Goal: Transaction & Acquisition: Purchase product/service

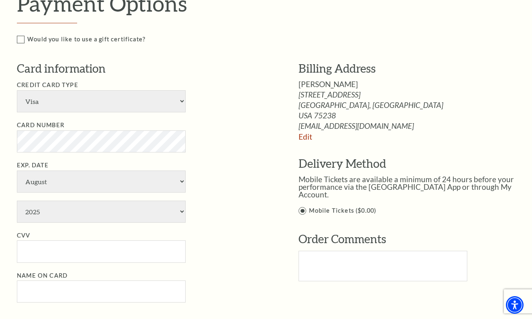
scroll to position [422, 0]
select select "25"
select select "2"
select select "2029"
click at [46, 241] on input "CVV" at bounding box center [101, 252] width 169 height 22
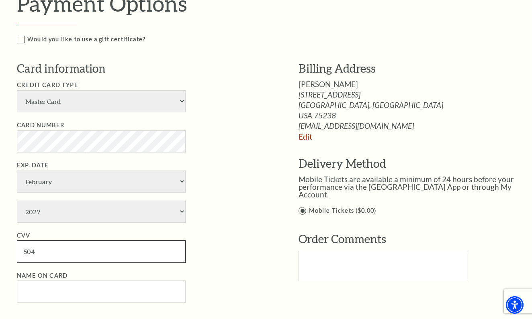
type input "504"
click at [40, 281] on input "Name on Card" at bounding box center [101, 292] width 169 height 22
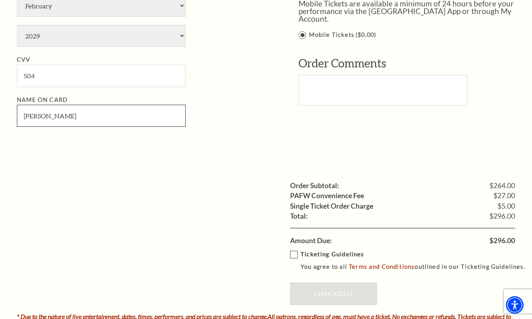
scroll to position [598, 0]
type input "Amber Dodson"
click at [291, 250] on label "Ticketing Guidelines You agree to all Terms and Conditions outlined in our Tick…" at bounding box center [411, 261] width 242 height 22
click at [0, 0] on input "Ticketing Guidelines You agree to all Terms and Conditions outlined in our Tick…" at bounding box center [0, 0] width 0 height 0
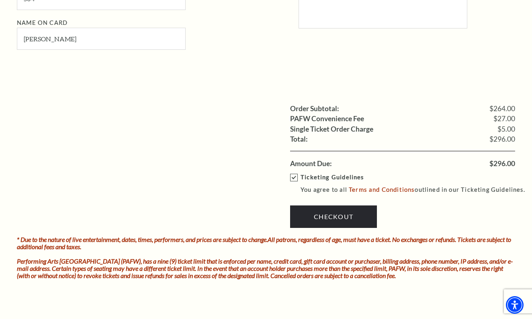
scroll to position [682, 0]
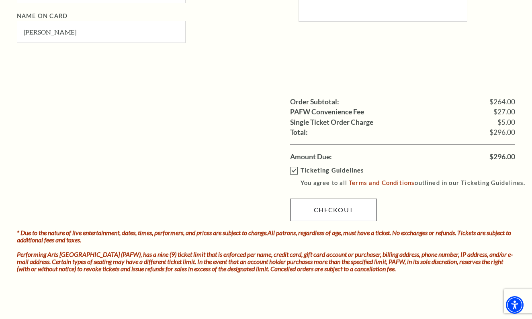
click at [332, 199] on link "Checkout" at bounding box center [333, 210] width 87 height 23
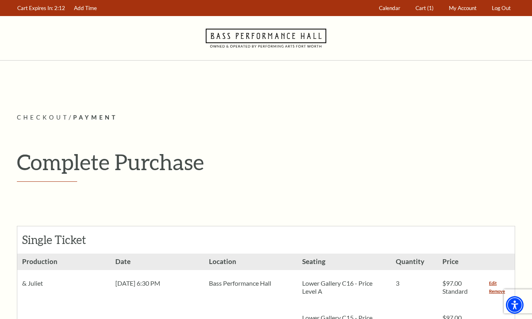
scroll to position [0, 0]
click at [425, 12] on link "Cart (1)" at bounding box center [425, 8] width 26 height 16
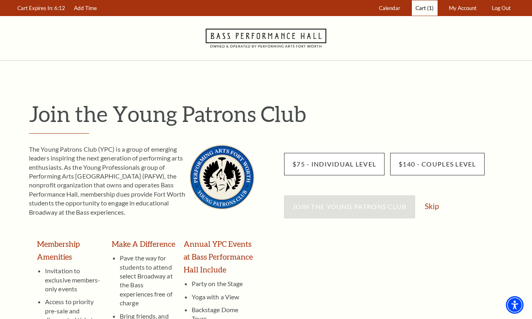
click at [428, 8] on span "(1)" at bounding box center [430, 8] width 6 height 6
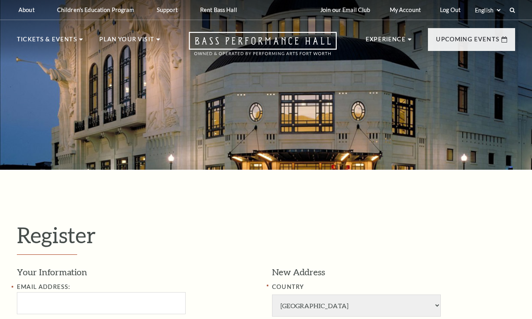
select select "1"
select select "TX"
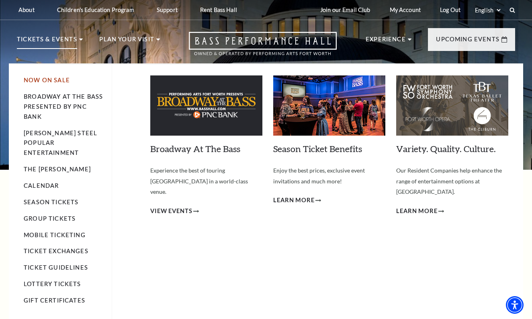
click at [45, 81] on link "Now On Sale" at bounding box center [47, 80] width 46 height 7
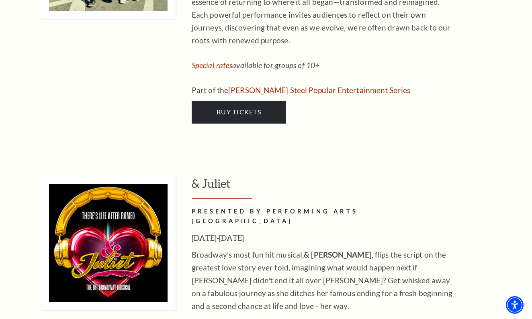
scroll to position [2622, 0]
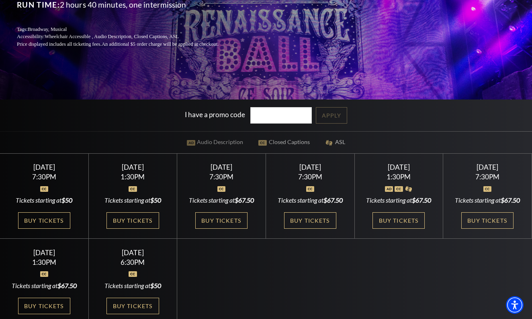
scroll to position [151, 0]
click at [265, 115] on input "I have a promo code" at bounding box center [281, 115] width 62 height 16
paste input "NOFEES15"
click at [330, 112] on link "Apply" at bounding box center [331, 115] width 31 height 16
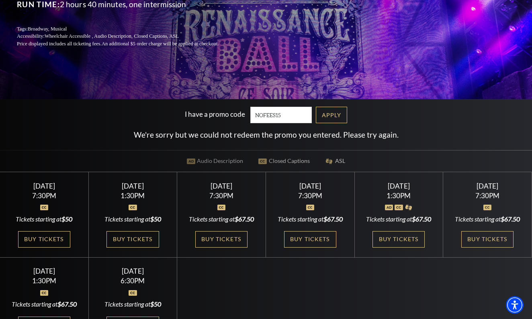
drag, startPoint x: 292, startPoint y: 117, endPoint x: 201, endPoint y: 121, distance: 91.3
click at [201, 122] on div "I have a promo code NOFEES15" at bounding box center [250, 115] width 131 height 16
type input "NTFR"
click at [322, 119] on link "Apply" at bounding box center [331, 115] width 31 height 16
drag, startPoint x: 284, startPoint y: 115, endPoint x: 223, endPoint y: 114, distance: 61.5
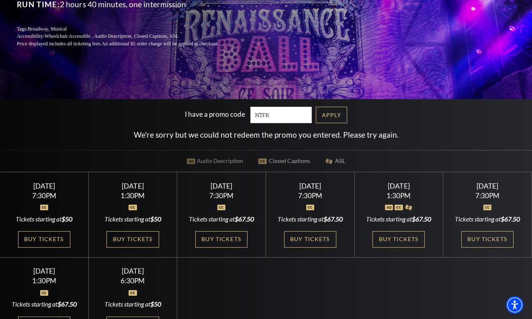
click at [223, 114] on div "I have a promo code NTFR" at bounding box center [250, 115] width 131 height 16
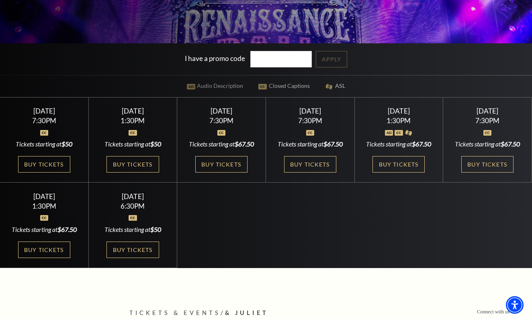
scroll to position [207, 0]
click at [139, 258] on link "Buy Tickets" at bounding box center [132, 250] width 52 height 16
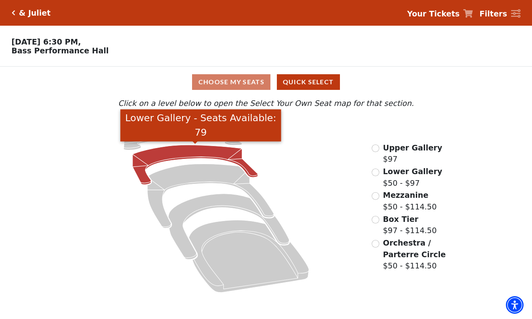
click at [181, 156] on icon "Lower Gallery - Seats Available: 79" at bounding box center [195, 165] width 125 height 40
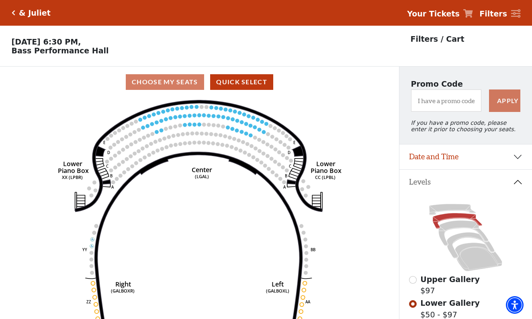
scroll to position [37, 0]
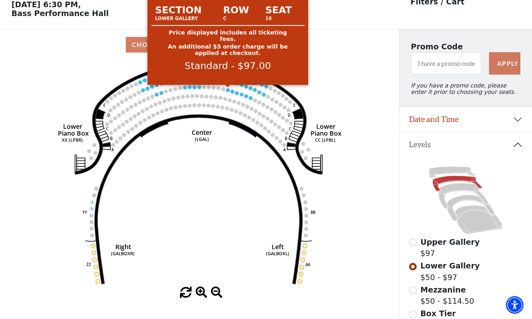
click at [229, 91] on circle at bounding box center [228, 90] width 4 height 4
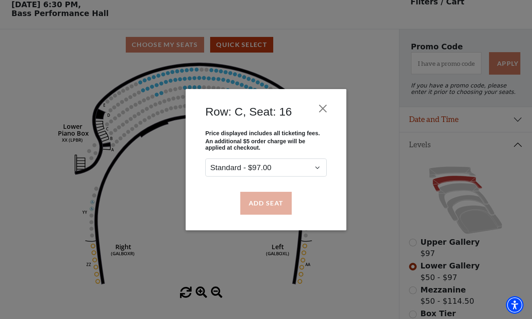
click at [268, 202] on button "Add Seat" at bounding box center [265, 203] width 51 height 23
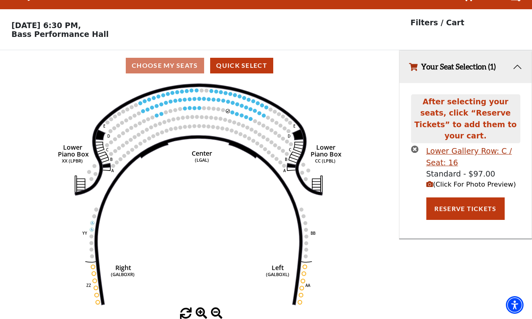
scroll to position [0, 0]
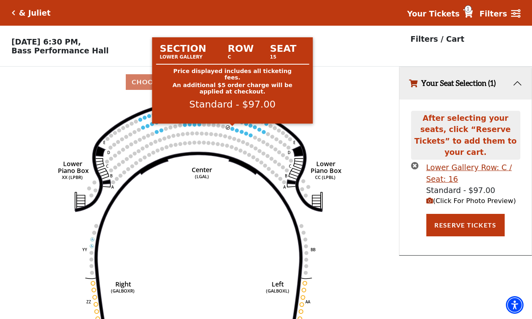
click at [231, 128] on circle at bounding box center [233, 129] width 4 height 4
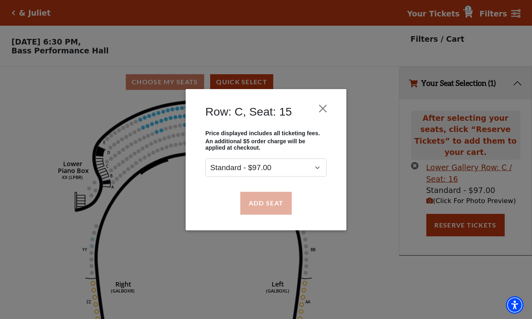
click at [257, 202] on button "Add Seat" at bounding box center [265, 203] width 51 height 23
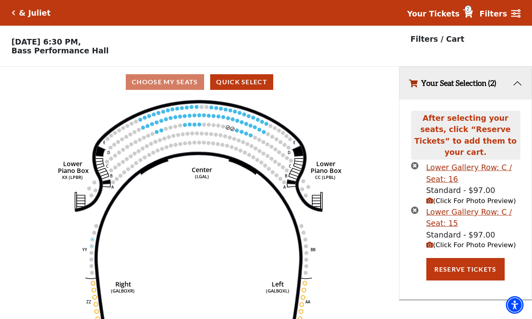
click at [238, 131] on circle at bounding box center [237, 131] width 4 height 4
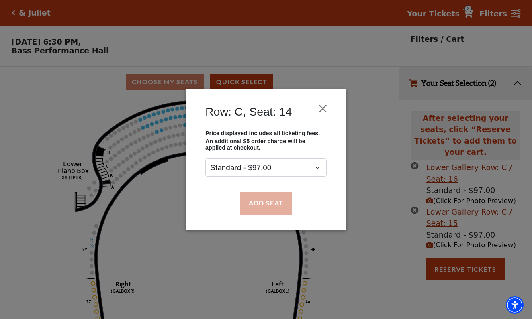
click at [266, 207] on button "Add Seat" at bounding box center [265, 203] width 51 height 23
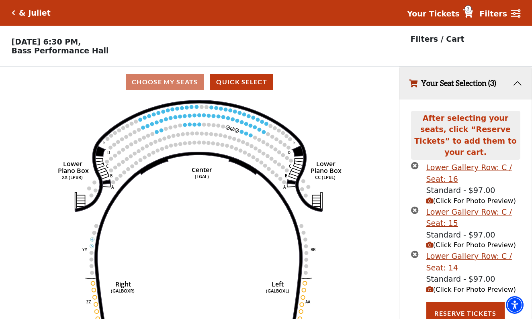
click at [458, 286] on span "(Click For Photo Preview)" at bounding box center [471, 290] width 90 height 8
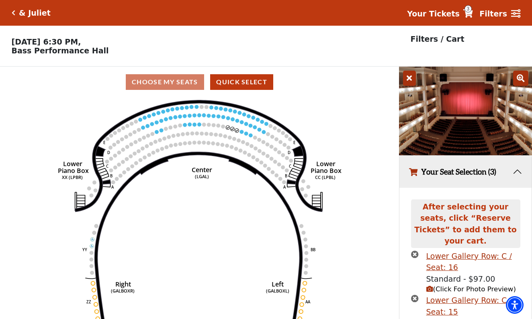
click at [414, 79] on icon at bounding box center [409, 78] width 13 height 15
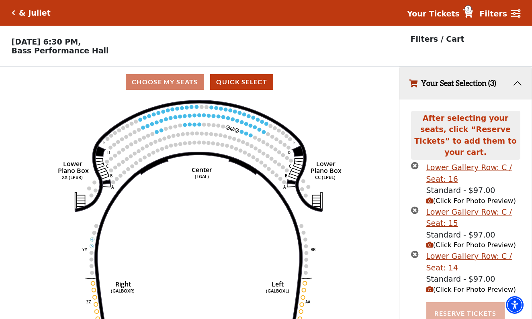
click at [462, 303] on button "Reserve Tickets" at bounding box center [465, 314] width 78 height 23
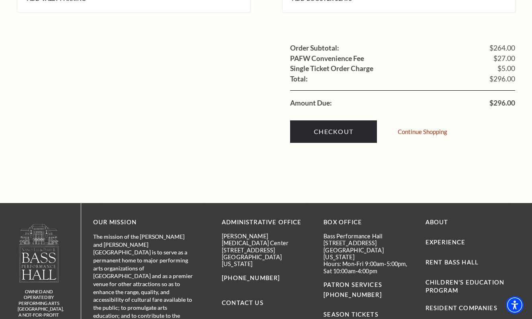
scroll to position [836, 0]
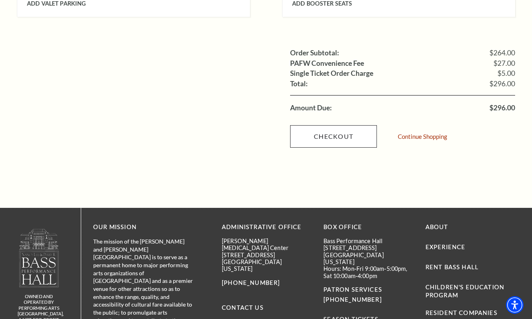
click at [327, 125] on link "Checkout" at bounding box center [333, 136] width 87 height 23
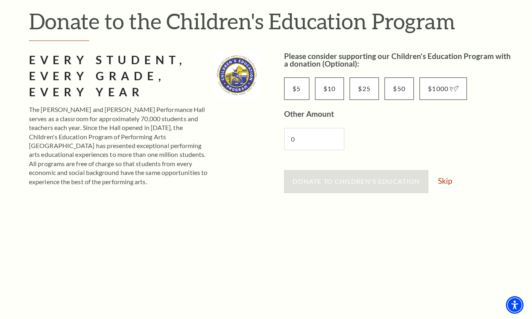
scroll to position [94, 0]
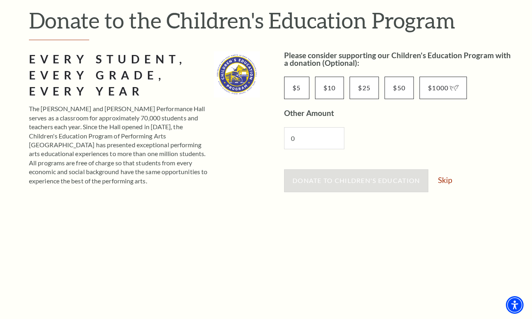
click at [447, 185] on div "Donate to Children's Education Skip" at bounding box center [399, 185] width 231 height 31
click at [447, 182] on link "Skip" at bounding box center [445, 180] width 14 height 8
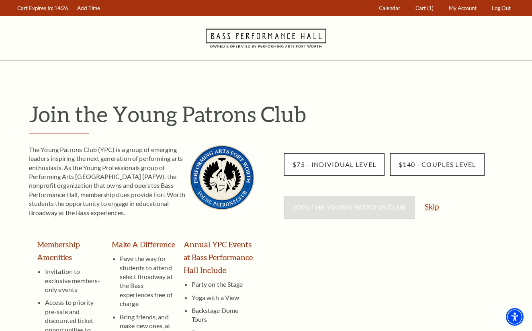
click at [436, 207] on link "Skip" at bounding box center [432, 207] width 14 height 8
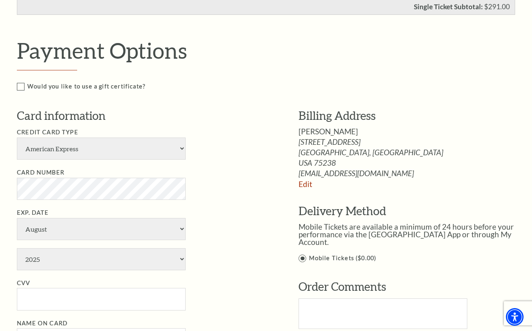
scroll to position [376, 0]
select select "25"
select select "2"
select select "2029"
click at [50, 287] on input "CVV" at bounding box center [101, 298] width 169 height 22
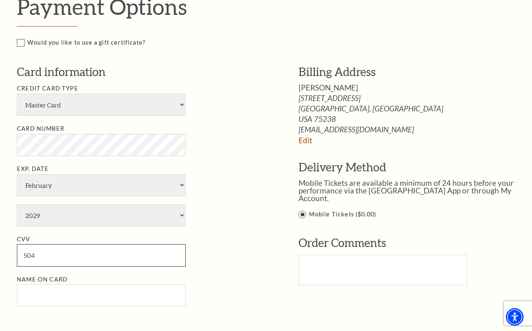
scroll to position [431, 0]
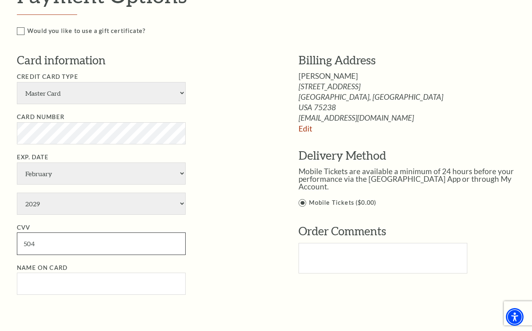
type input "504"
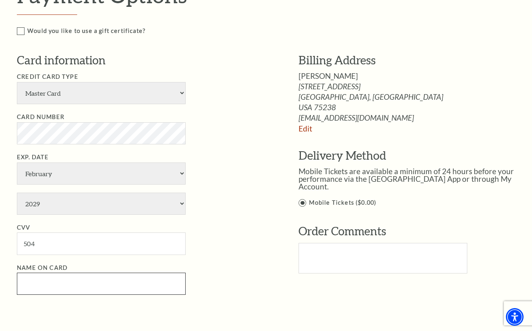
click at [73, 272] on input "Name on Card" at bounding box center [101, 283] width 169 height 22
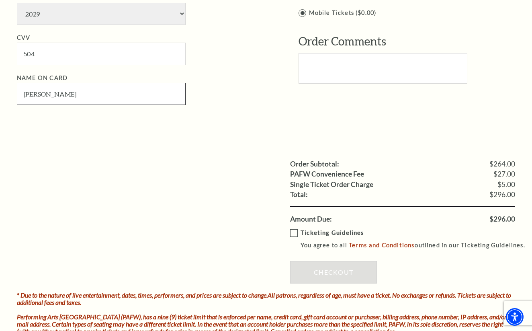
scroll to position [621, 0]
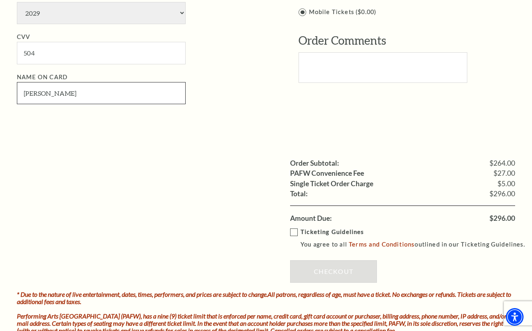
type input "Amber Dodson"
click at [292, 227] on label "Ticketing Guidelines You agree to all Terms and Conditions outlined in our Tick…" at bounding box center [411, 238] width 242 height 22
click at [0, 0] on input "Ticketing Guidelines You agree to all Terms and Conditions outlined in our Tick…" at bounding box center [0, 0] width 0 height 0
click at [319, 260] on link "Checkout" at bounding box center [333, 271] width 87 height 23
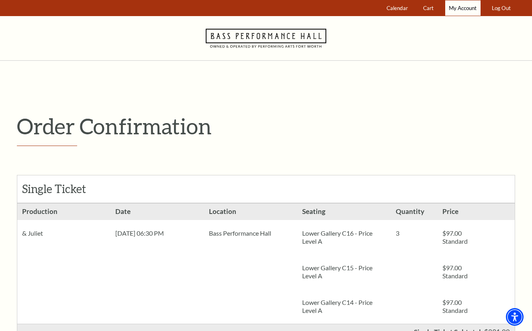
click at [458, 10] on span "My Account" at bounding box center [463, 8] width 28 height 6
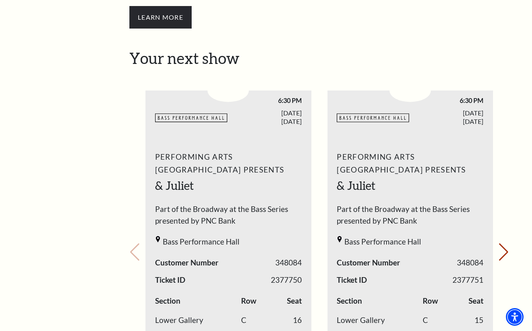
scroll to position [313, 0]
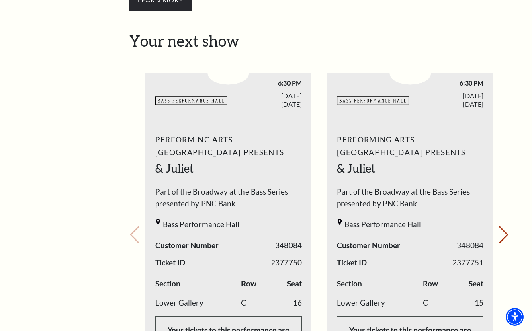
drag, startPoint x: 101, startPoint y: 22, endPoint x: 228, endPoint y: 71, distance: 136.5
click at [229, 72] on div "My Account Home My Profile Upcoming Performances Past Performances Loading... M…" at bounding box center [266, 281] width 498 height 1038
click at [129, 91] on div "Loading... My Account Hi Casee, Welcome back! My Account Home My Profile Upcomi…" at bounding box center [319, 281] width 392 height 1038
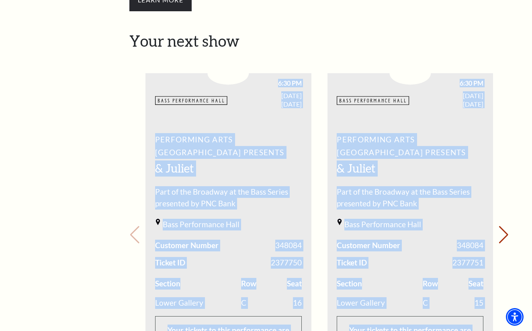
drag, startPoint x: 128, startPoint y: 51, endPoint x: 503, endPoint y: 159, distance: 390.1
click at [503, 160] on div "Loading... My Account Hi Casee, Welcome back! My Account Home My Profile Upcomi…" at bounding box center [319, 281] width 392 height 1038
click at [503, 159] on div "Your next show Previous slide. Next slide." at bounding box center [319, 223] width 380 height 383
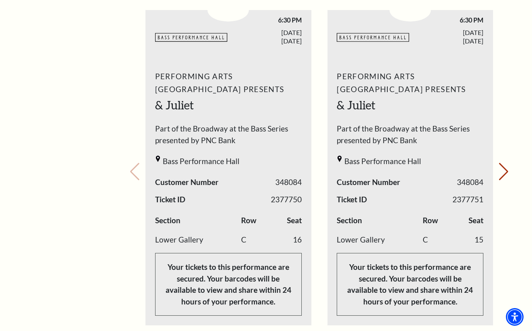
scroll to position [371, 0]
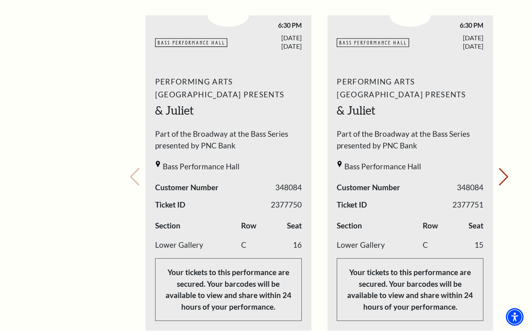
click at [297, 128] on span "Part of the Broadway at the Bass Series presented by PNC Bank" at bounding box center [228, 141] width 147 height 27
click at [264, 128] on span "Part of the Broadway at the Bass Series presented by PNC Bank" at bounding box center [228, 141] width 147 height 27
click at [97, 96] on div "My Account Home My Profile Upcoming Performances Past Performances" at bounding box center [58, 223] width 82 height 1038
click at [505, 168] on button "Next slide." at bounding box center [503, 177] width 11 height 18
click at [505, 159] on div "Your next show Previous slide. Next slide." at bounding box center [319, 165] width 380 height 383
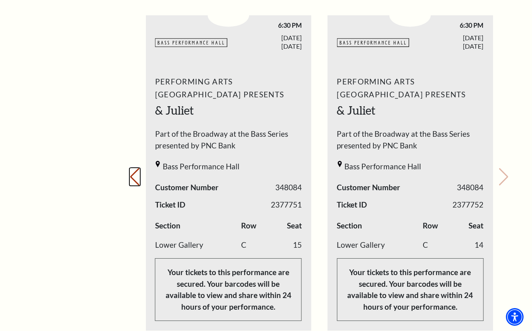
click at [136, 168] on button "Previous slide." at bounding box center [134, 177] width 11 height 18
click at [505, 168] on button "Next slide." at bounding box center [503, 177] width 11 height 18
click at [131, 168] on button "Previous slide." at bounding box center [134, 177] width 11 height 18
click at [505, 168] on button "Next slide." at bounding box center [503, 177] width 11 height 18
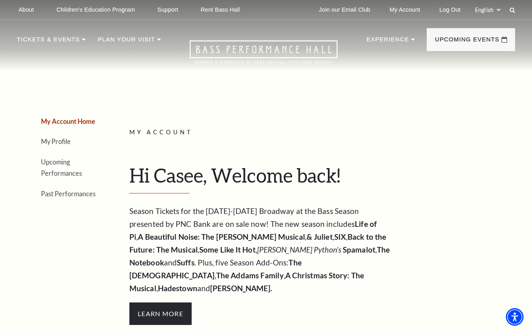
scroll to position [0, 0]
click at [62, 159] on link "Upcoming Performances" at bounding box center [61, 167] width 41 height 19
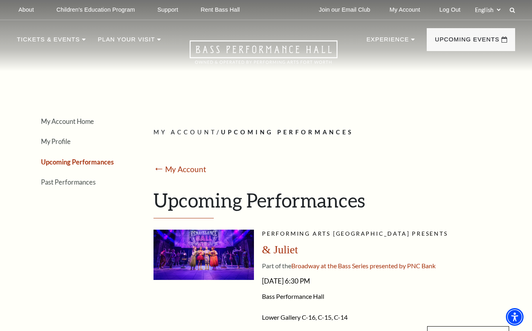
click at [220, 267] on img at bounding box center [204, 254] width 100 height 50
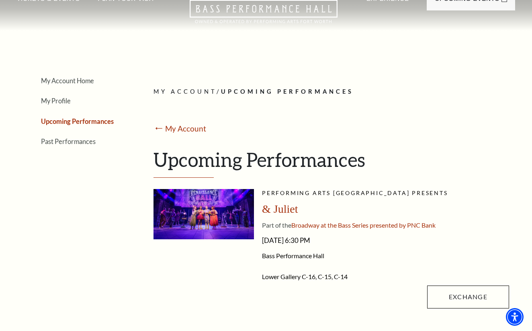
scroll to position [41, 0]
